Goal: Go to known website: Access a specific website the user already knows

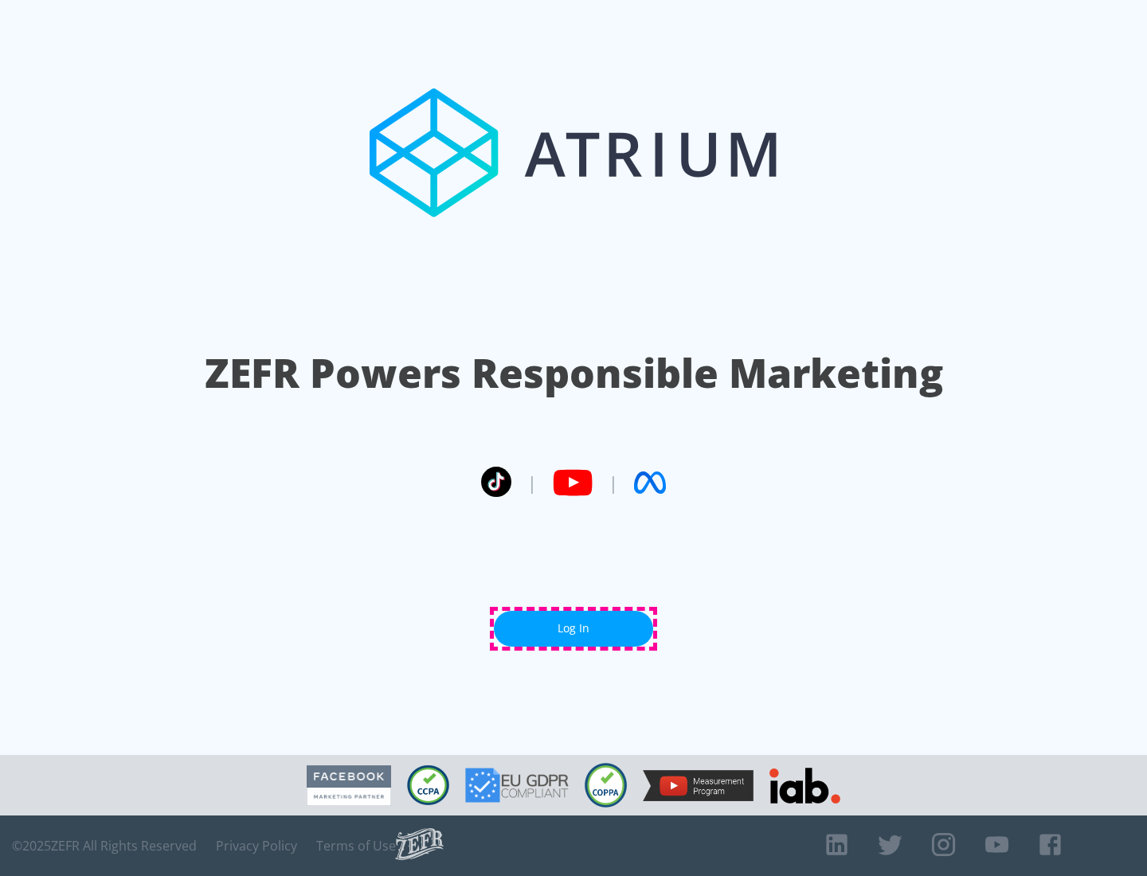
click at [574, 628] on link "Log In" at bounding box center [573, 629] width 159 height 36
